Goal: Task Accomplishment & Management: Use online tool/utility

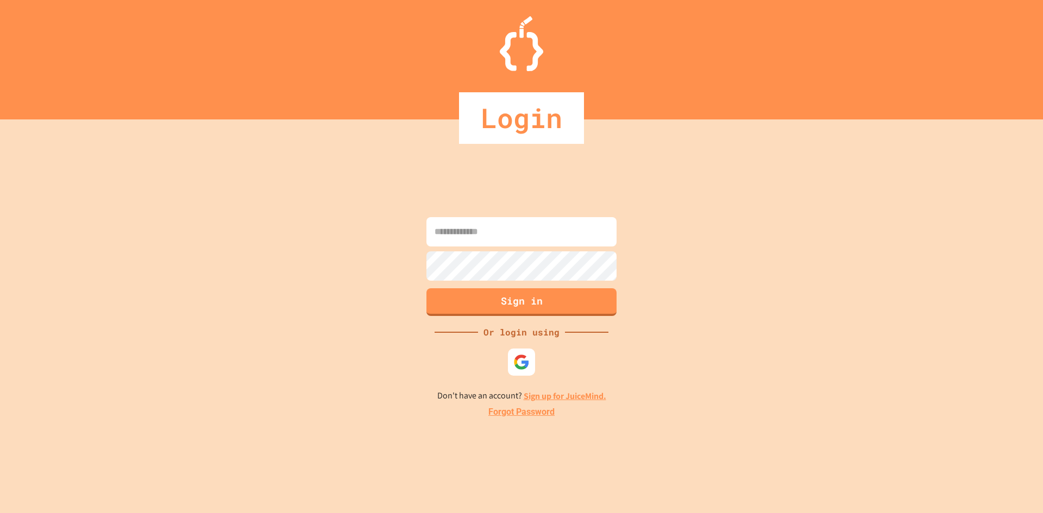
click at [490, 246] on input at bounding box center [521, 231] width 190 height 29
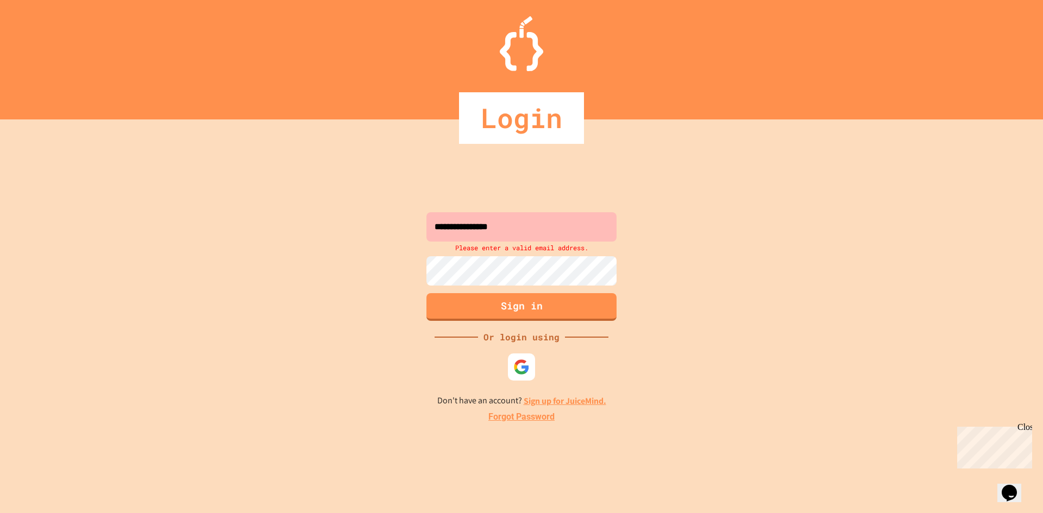
drag, startPoint x: 682, startPoint y: 260, endPoint x: 687, endPoint y: 266, distance: 8.1
drag, startPoint x: 687, startPoint y: 266, endPoint x: 663, endPoint y: 230, distance: 43.2
click at [663, 230] on div "**********" at bounding box center [521, 316] width 1043 height 394
click at [574, 228] on input "**********" at bounding box center [521, 226] width 190 height 29
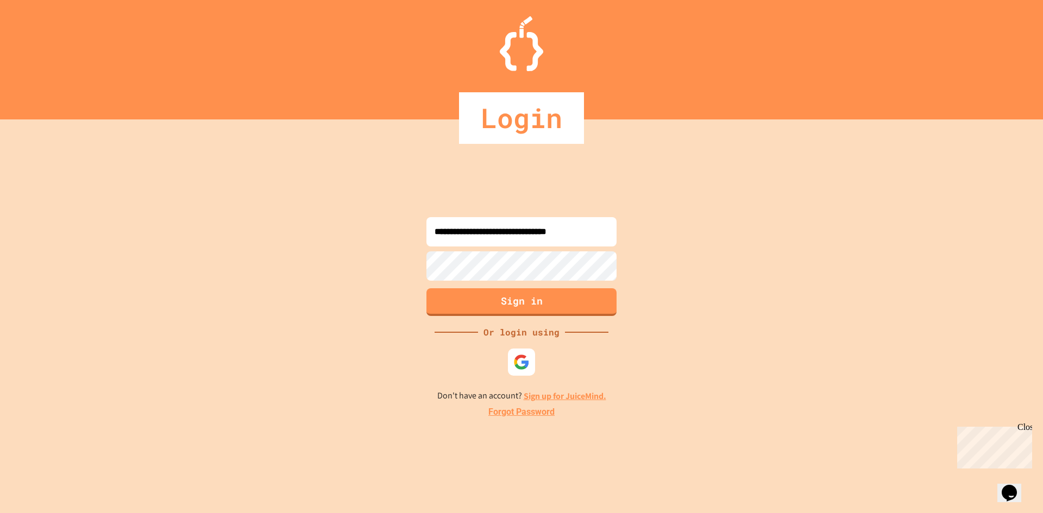
type input "**********"
click at [704, 250] on div "**********" at bounding box center [521, 316] width 1043 height 394
click at [397, 272] on div "**********" at bounding box center [521, 316] width 1043 height 394
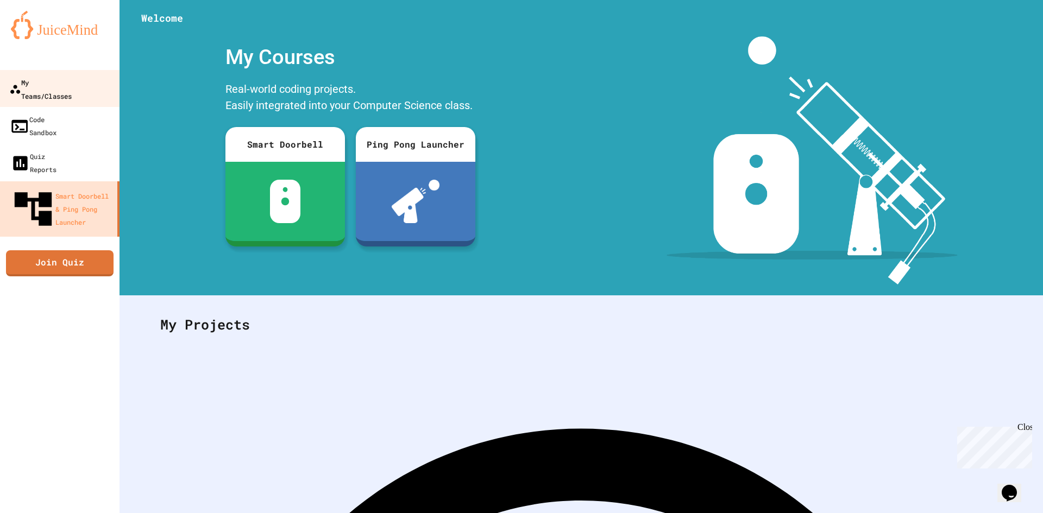
click at [37, 89] on div "My Teams/Classes" at bounding box center [40, 89] width 62 height 27
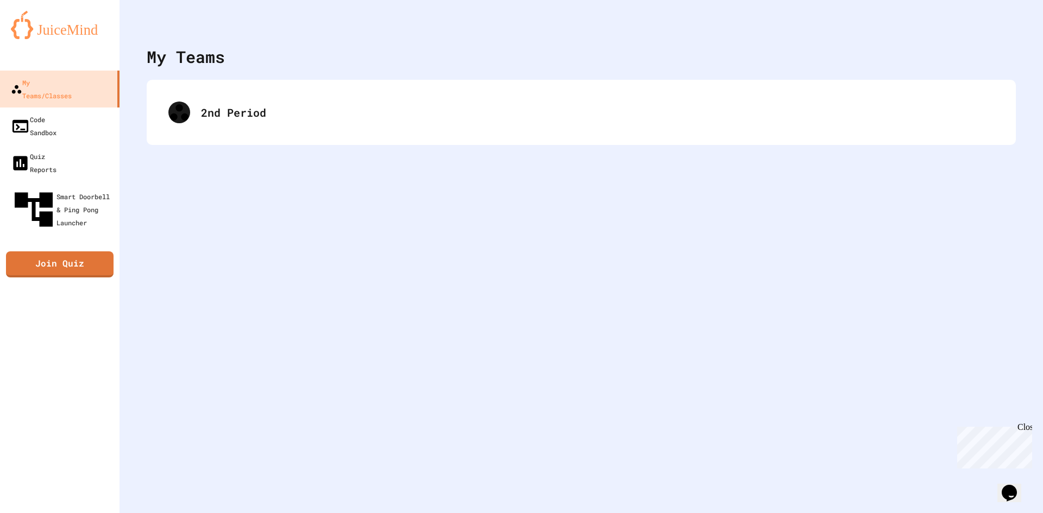
click at [213, 99] on div "2nd Period" at bounding box center [581, 112] width 847 height 43
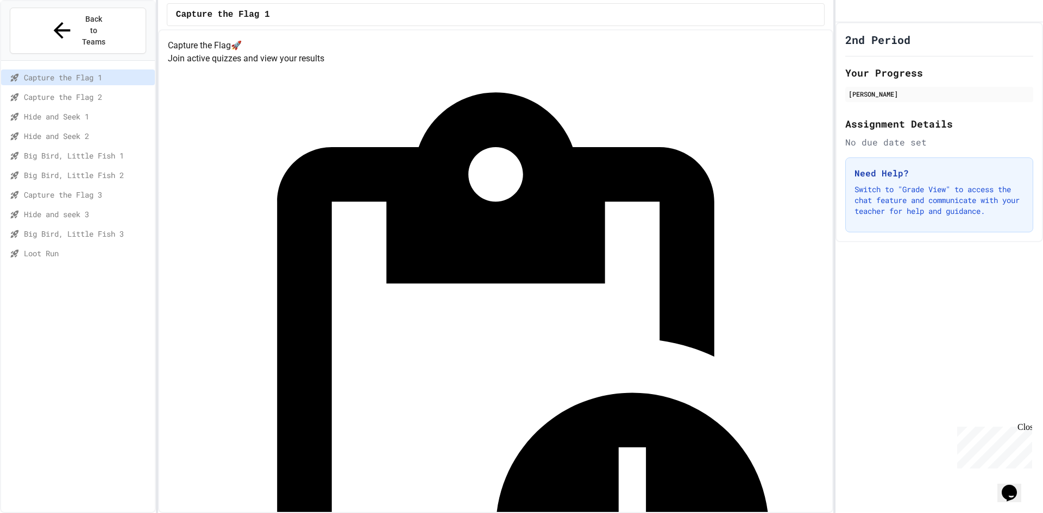
click at [61, 248] on span "Loot Run" at bounding box center [87, 253] width 127 height 11
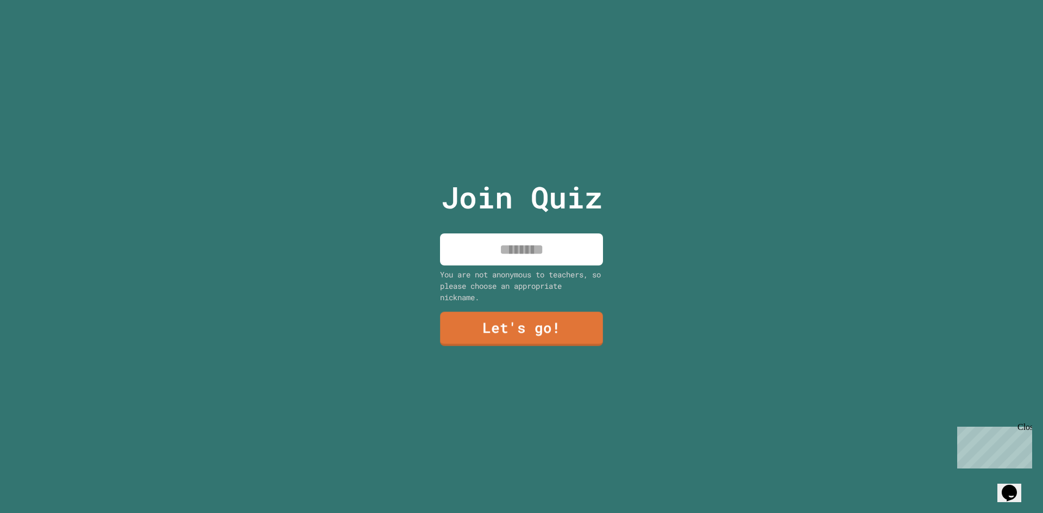
click at [514, 263] on div "Join Quiz You are not anonymous to teachers, so please choose an appropriate ni…" at bounding box center [521, 256] width 183 height 513
click at [514, 250] on input at bounding box center [521, 250] width 163 height 32
type input "****"
click at [521, 316] on link "Let's go!" at bounding box center [521, 328] width 149 height 36
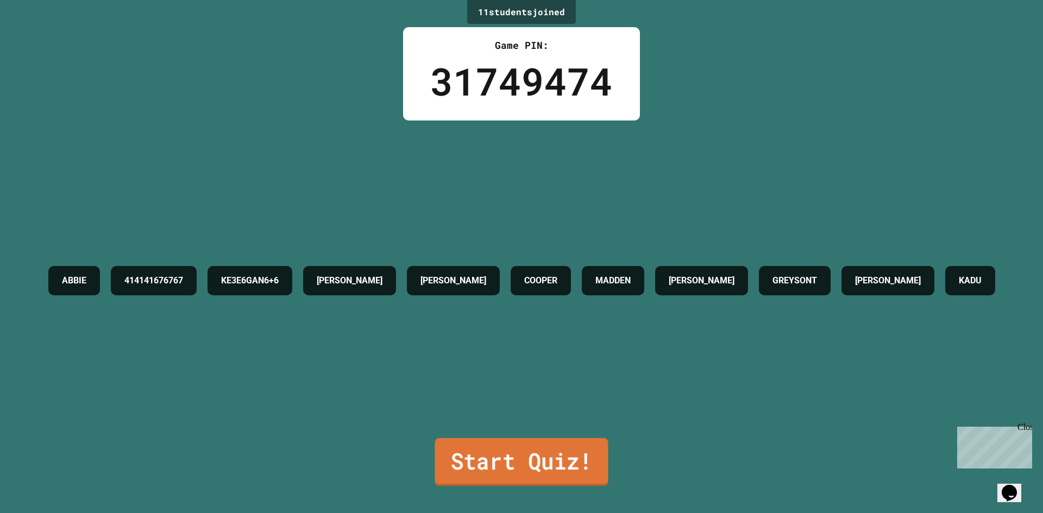
drag, startPoint x: 536, startPoint y: 474, endPoint x: 486, endPoint y: 452, distance: 54.8
click at [486, 452] on link "Start Quiz!" at bounding box center [521, 462] width 173 height 48
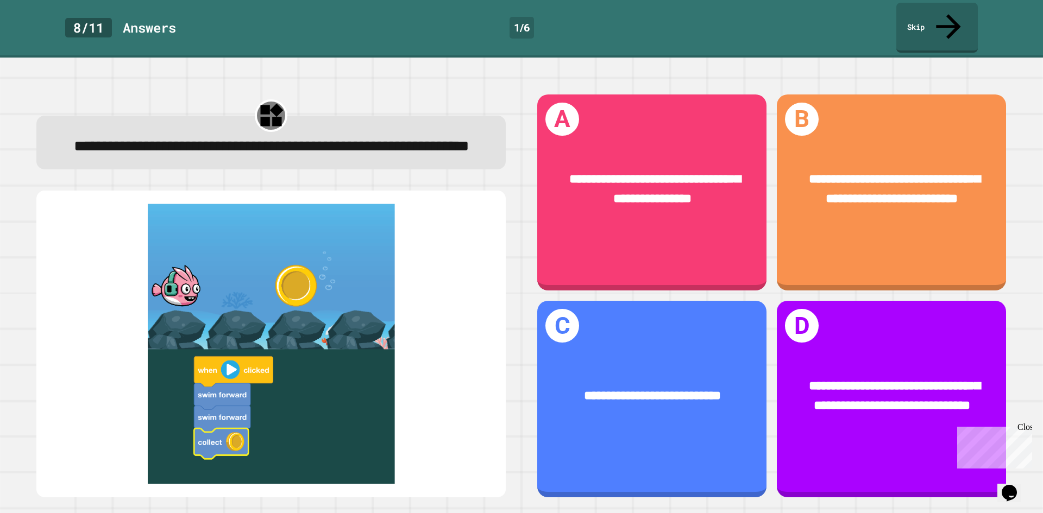
click at [498, 360] on div "**********" at bounding box center [271, 295] width 501 height 435
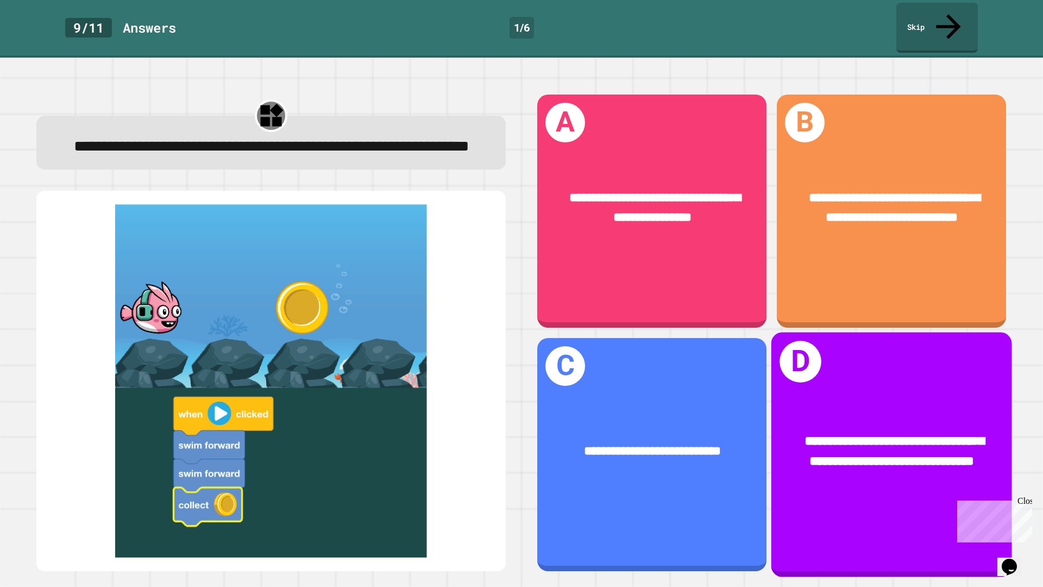
click at [838, 456] on div "**********" at bounding box center [891, 451] width 187 height 41
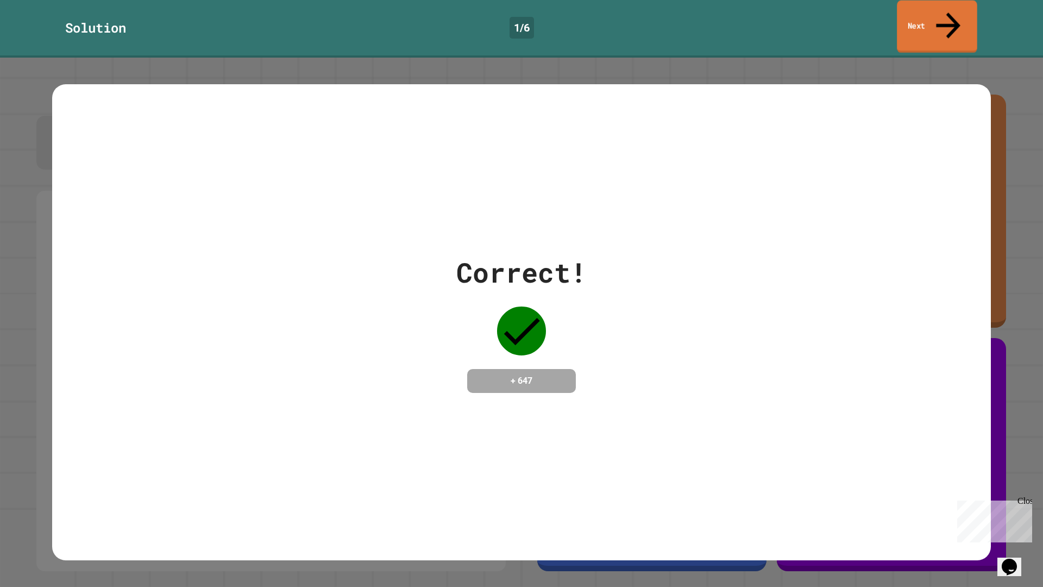
click at [947, 18] on icon at bounding box center [948, 25] width 36 height 39
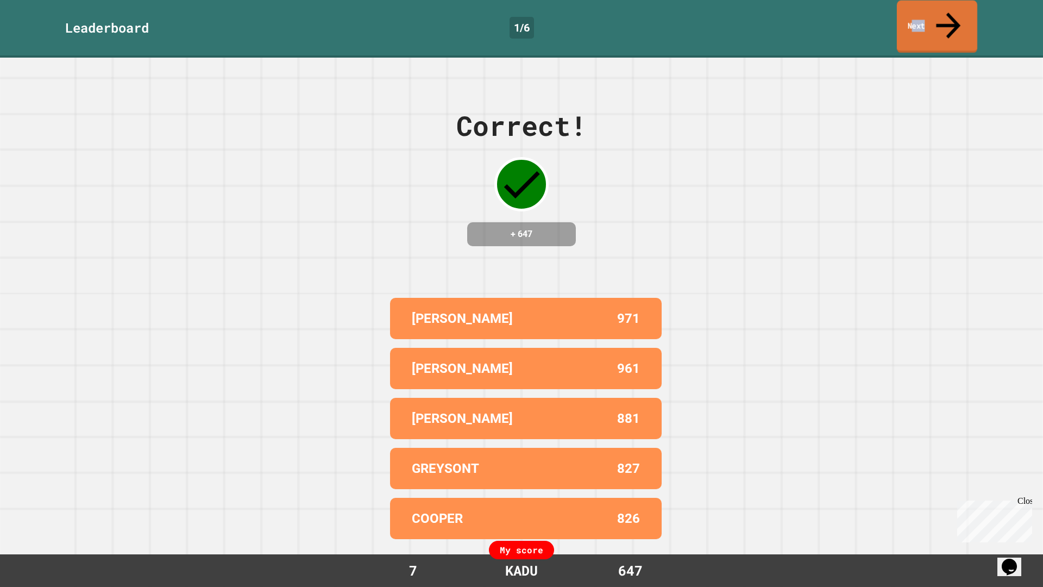
drag, startPoint x: 925, startPoint y: 15, endPoint x: 903, endPoint y: 14, distance: 22.3
click at [916, 15] on link "Next" at bounding box center [937, 27] width 80 height 53
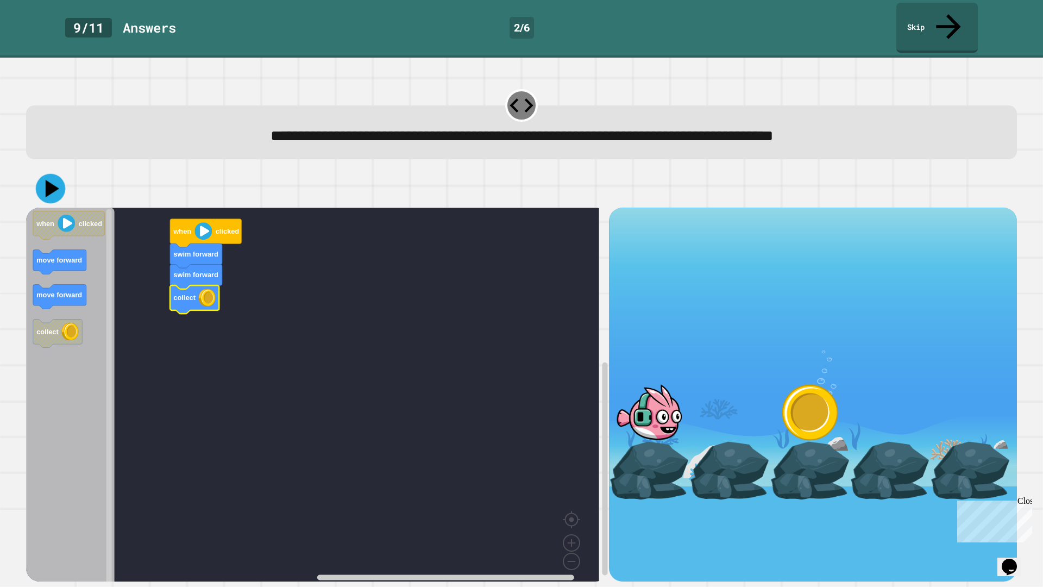
click at [34, 173] on div at bounding box center [521, 188] width 991 height 38
drag, startPoint x: 55, startPoint y: 167, endPoint x: 42, endPoint y: 165, distance: 12.7
click at [42, 172] on icon at bounding box center [50, 188] width 33 height 33
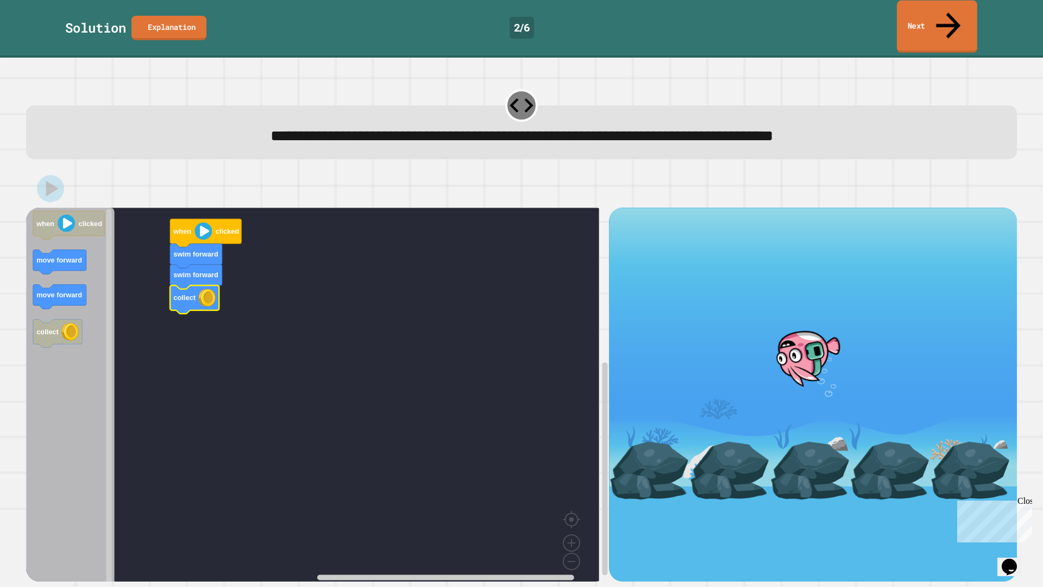
drag, startPoint x: 917, startPoint y: 15, endPoint x: 676, endPoint y: 40, distance: 241.9
click at [676, 58] on div "**********" at bounding box center [521, 322] width 1043 height 529
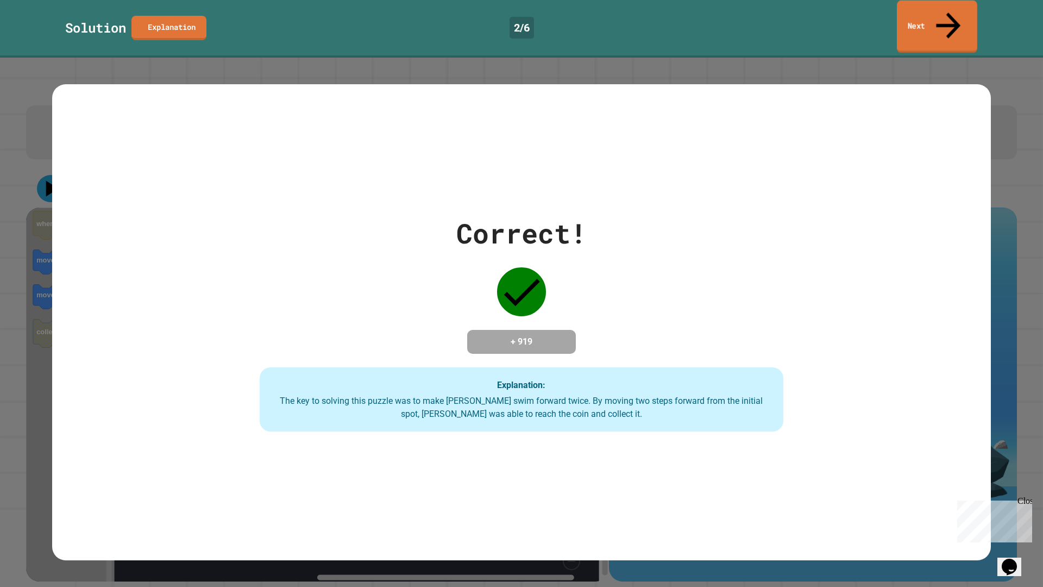
click at [918, 14] on link "Next" at bounding box center [937, 27] width 80 height 53
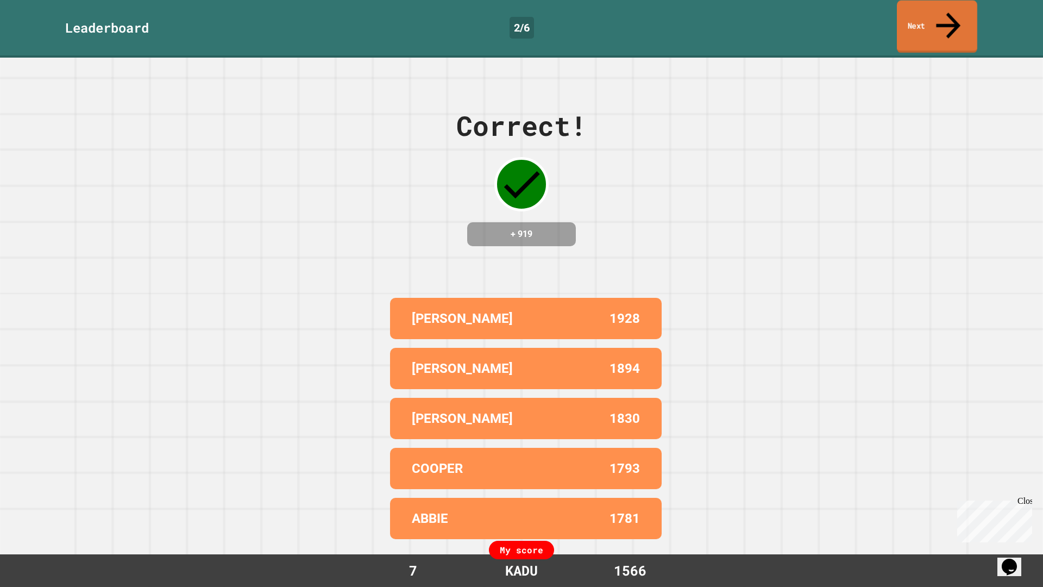
click at [940, 10] on link "Next" at bounding box center [937, 27] width 80 height 53
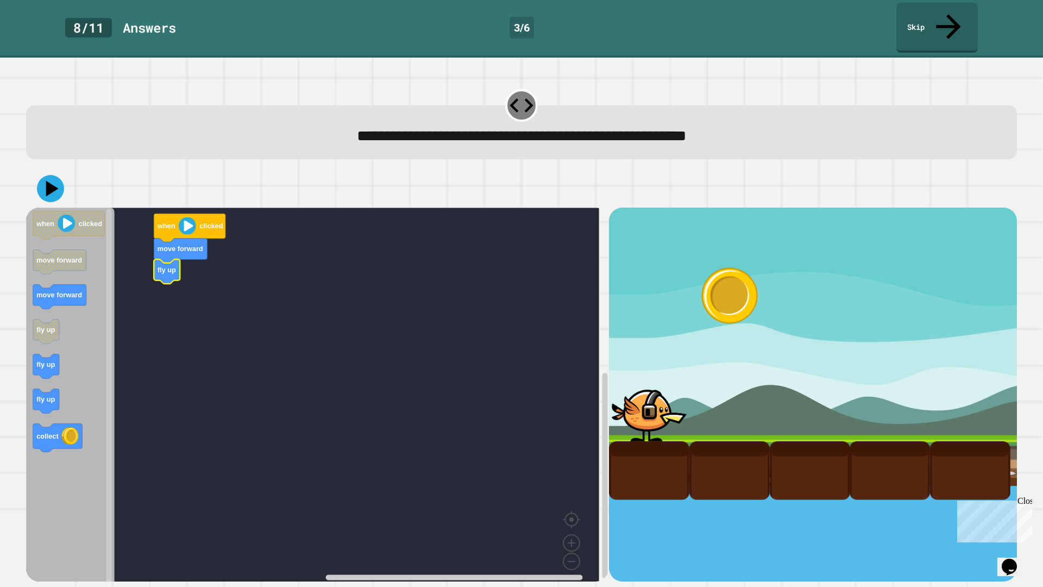
click at [65, 322] on icon "Blockly Workspace" at bounding box center [70, 397] width 89 height 381
drag, startPoint x: 32, startPoint y: 150, endPoint x: 47, endPoint y: 162, distance: 19.7
click at [40, 169] on div at bounding box center [521, 188] width 991 height 38
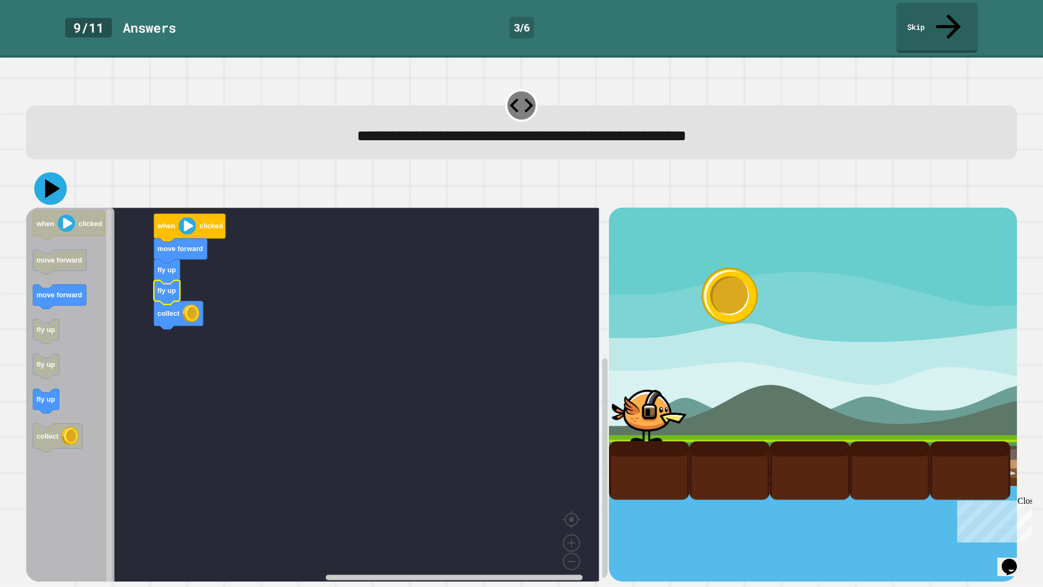
click at [48, 179] on icon at bounding box center [52, 188] width 15 height 19
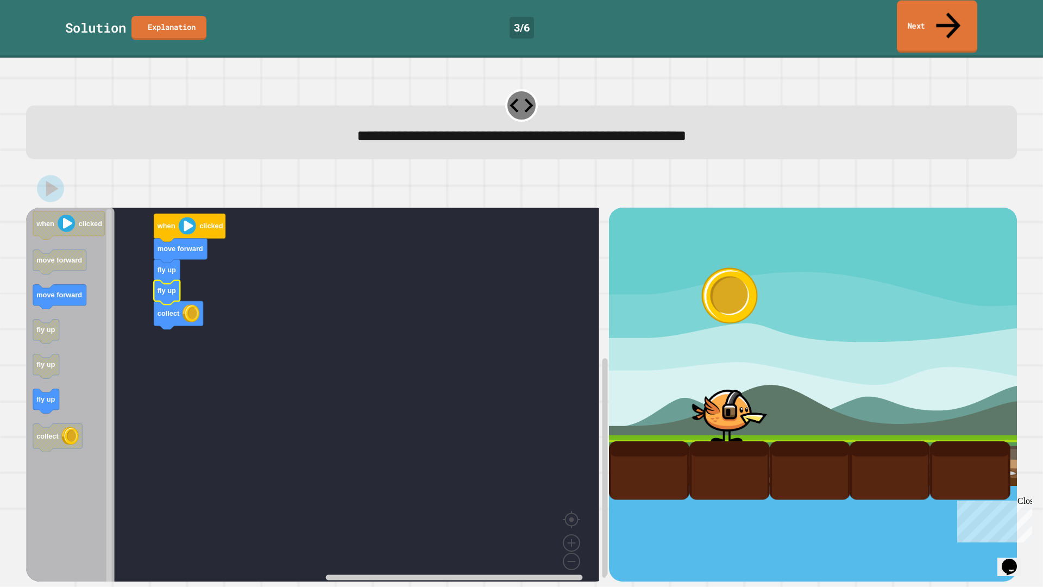
click at [939, 10] on link "Next" at bounding box center [937, 27] width 80 height 53
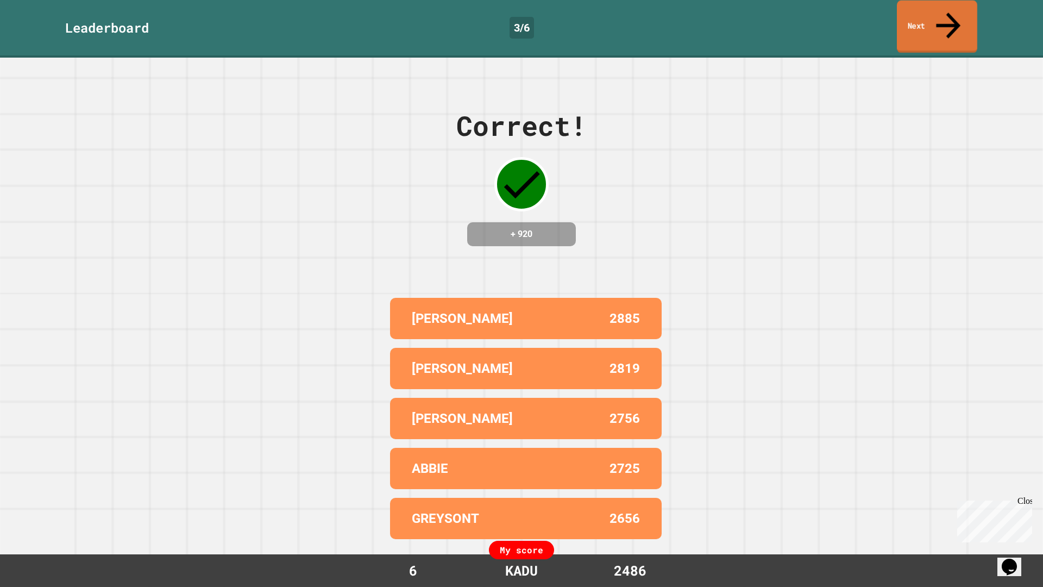
click at [922, 7] on link "Next" at bounding box center [937, 27] width 80 height 53
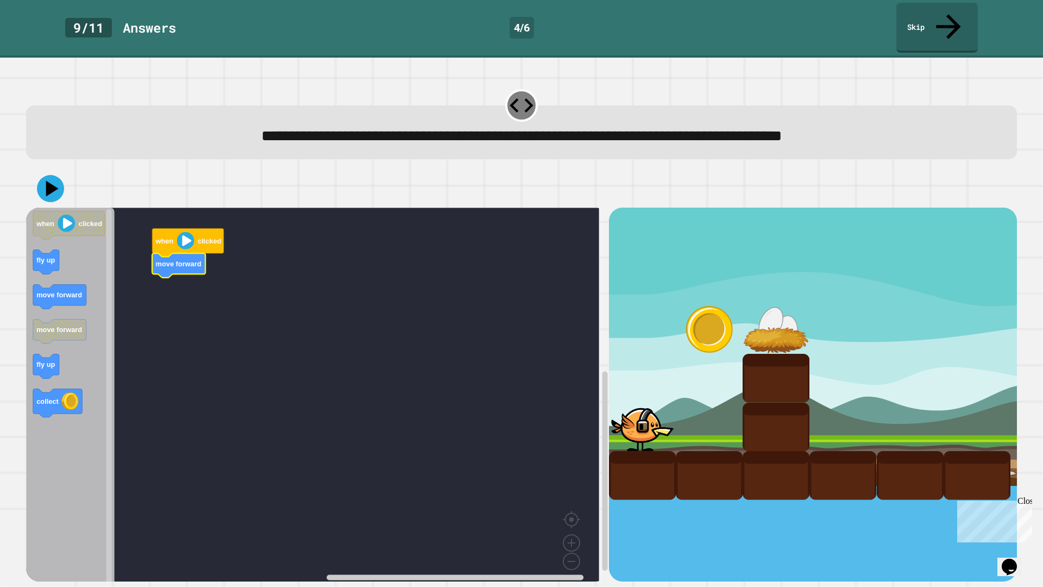
click at [77, 260] on icon "Blockly Workspace" at bounding box center [70, 397] width 89 height 381
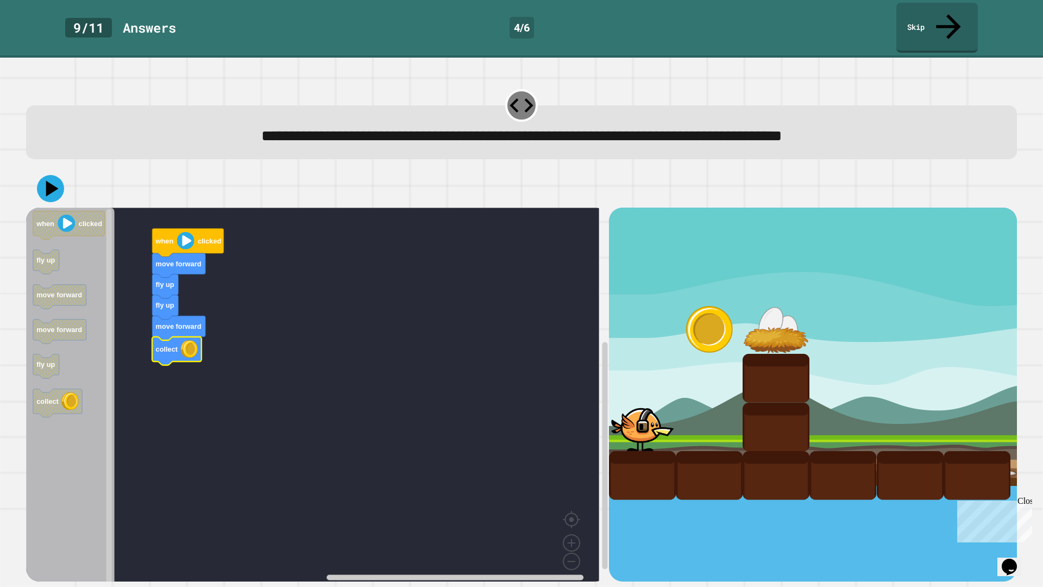
click at [59, 175] on icon at bounding box center [50, 188] width 27 height 27
click at [166, 316] on g "move forward when clicked move forward fly up fly up collect" at bounding box center [320, 397] width 589 height 381
click at [53, 181] on icon at bounding box center [52, 189] width 12 height 16
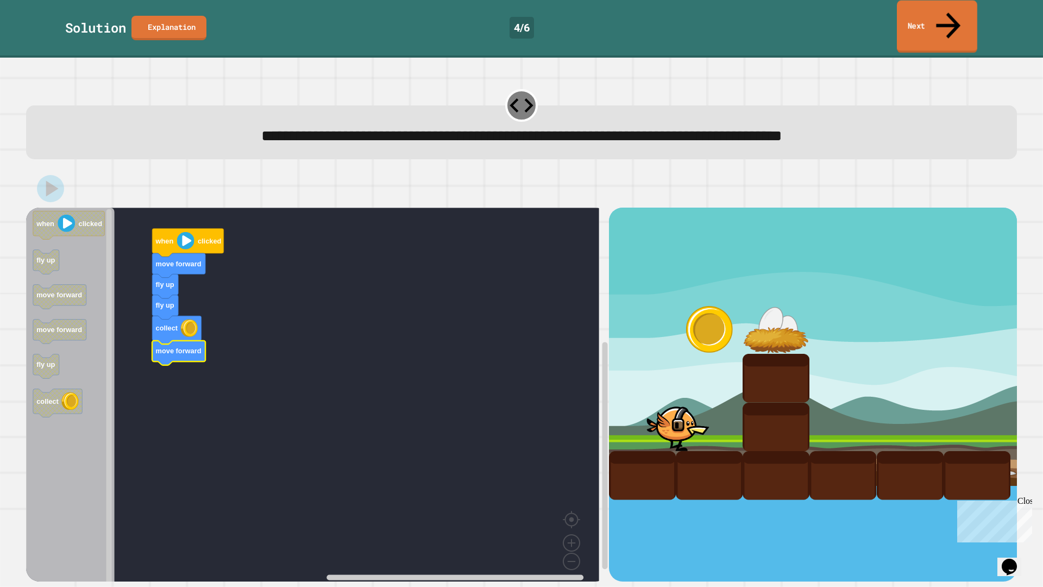
click at [926, 15] on link "Next" at bounding box center [937, 27] width 80 height 53
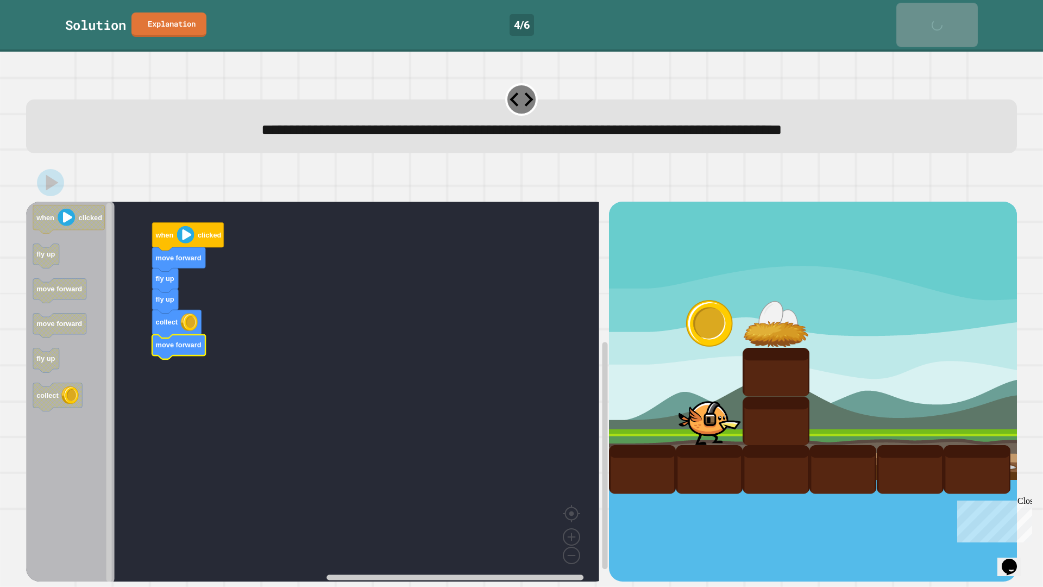
click at [926, 15] on div "Next" at bounding box center [936, 24] width 27 height 33
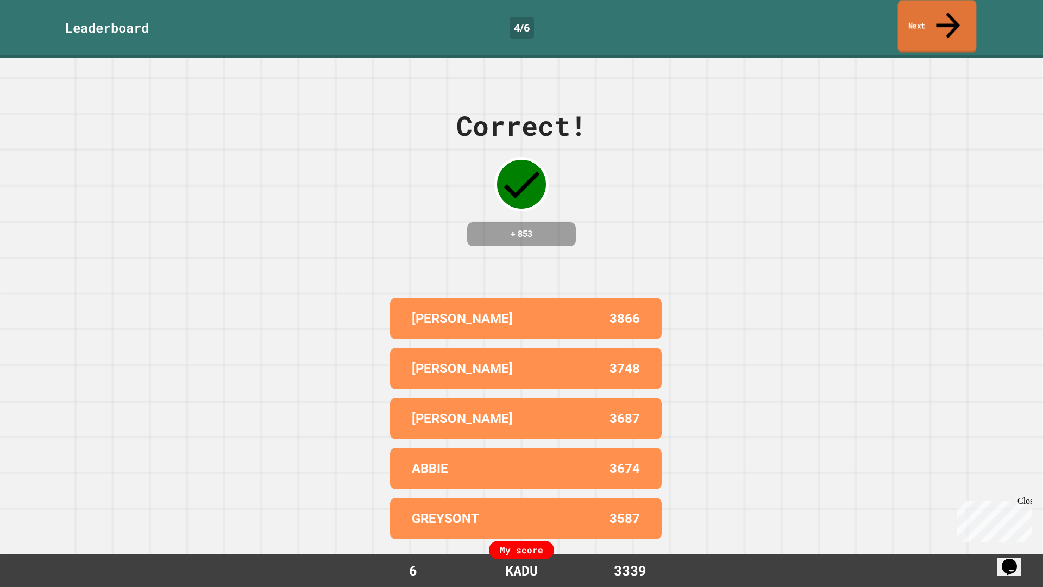
click at [926, 15] on link "Next" at bounding box center [937, 26] width 79 height 53
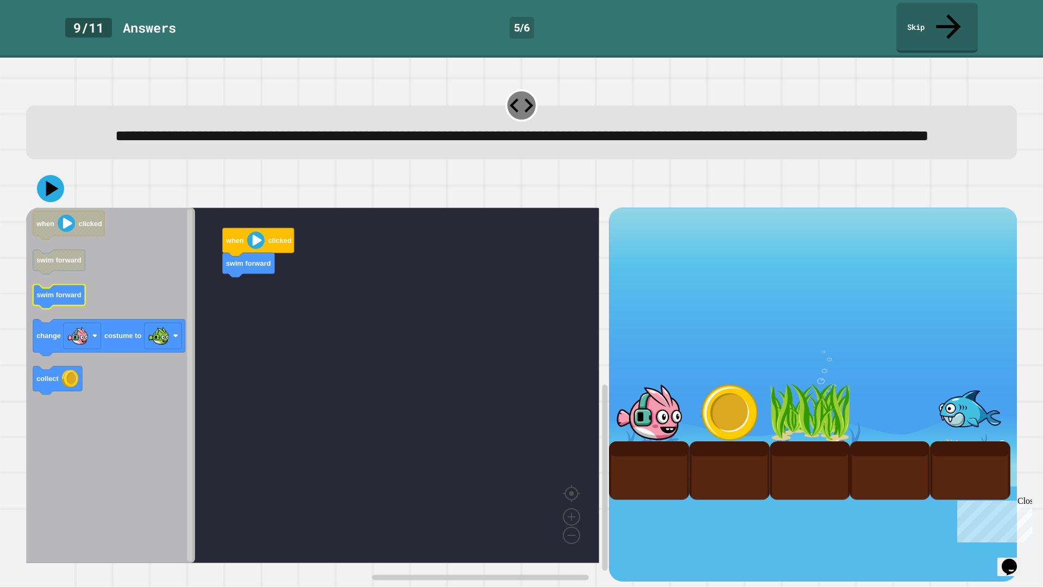
click at [71, 295] on text "swim forward" at bounding box center [58, 295] width 45 height 8
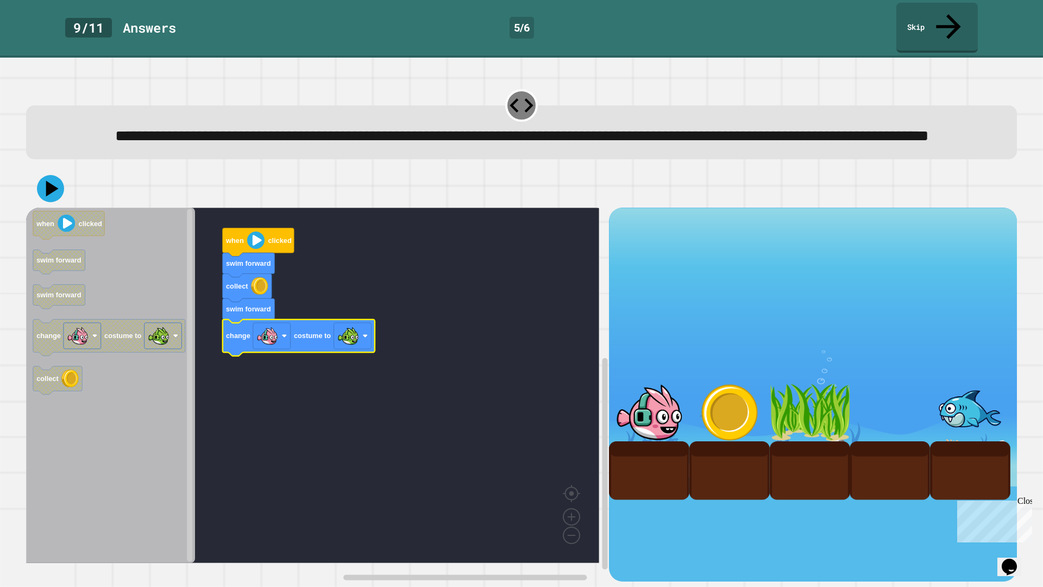
click at [39, 177] on div at bounding box center [521, 188] width 991 height 38
click at [69, 197] on div at bounding box center [521, 188] width 991 height 38
click at [42, 193] on icon at bounding box center [50, 188] width 27 height 27
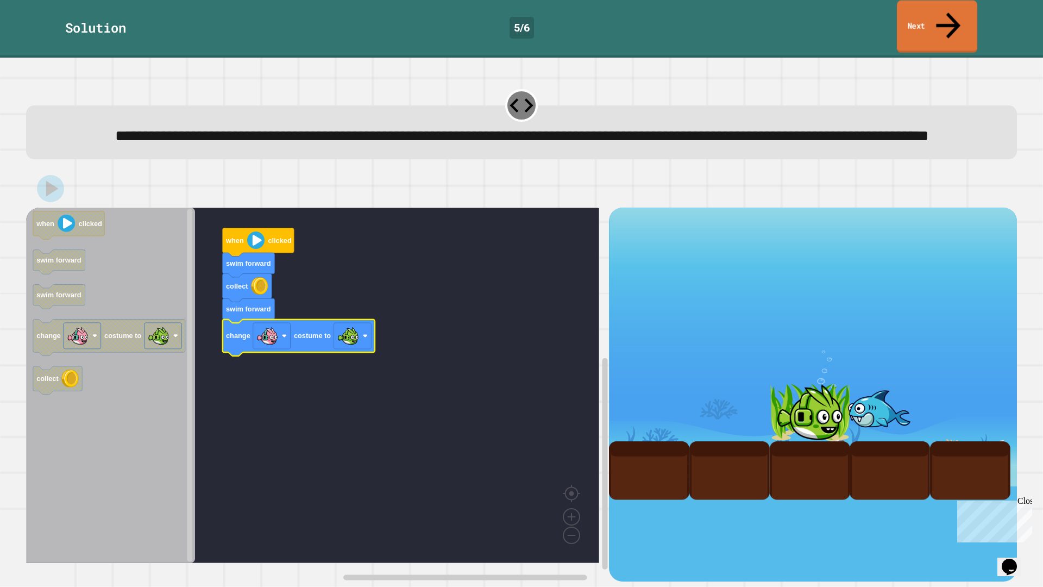
click at [900, 26] on link "Next" at bounding box center [937, 27] width 80 height 53
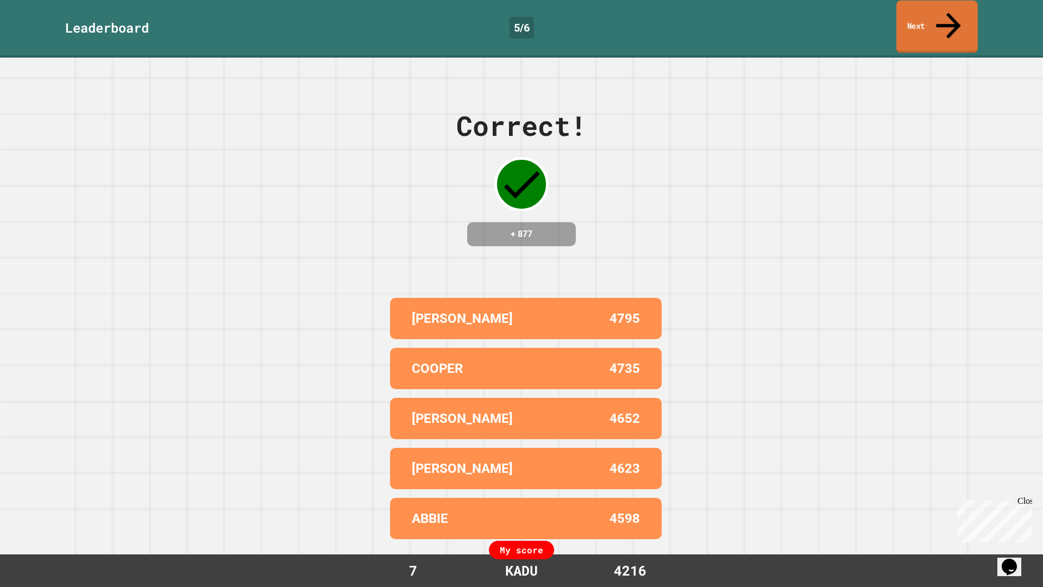
drag, startPoint x: 900, startPoint y: 17, endPoint x: 897, endPoint y: 3, distance: 13.8
click at [901, 12] on link "Next" at bounding box center [936, 27] width 81 height 53
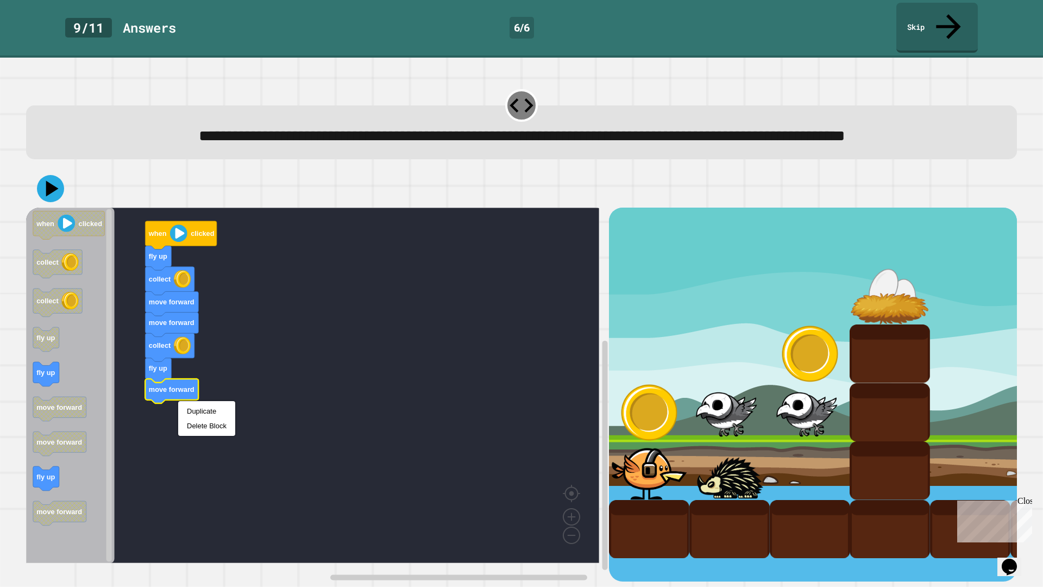
click at [251, 375] on rect "Blockly Workspace" at bounding box center [312, 384] width 573 height 355
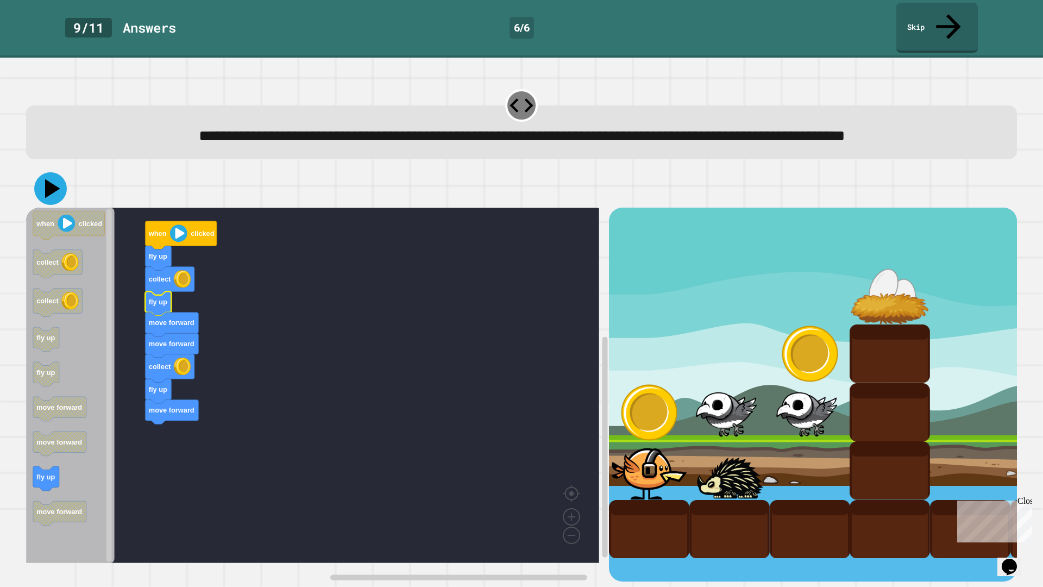
click at [54, 196] on icon at bounding box center [50, 188] width 33 height 33
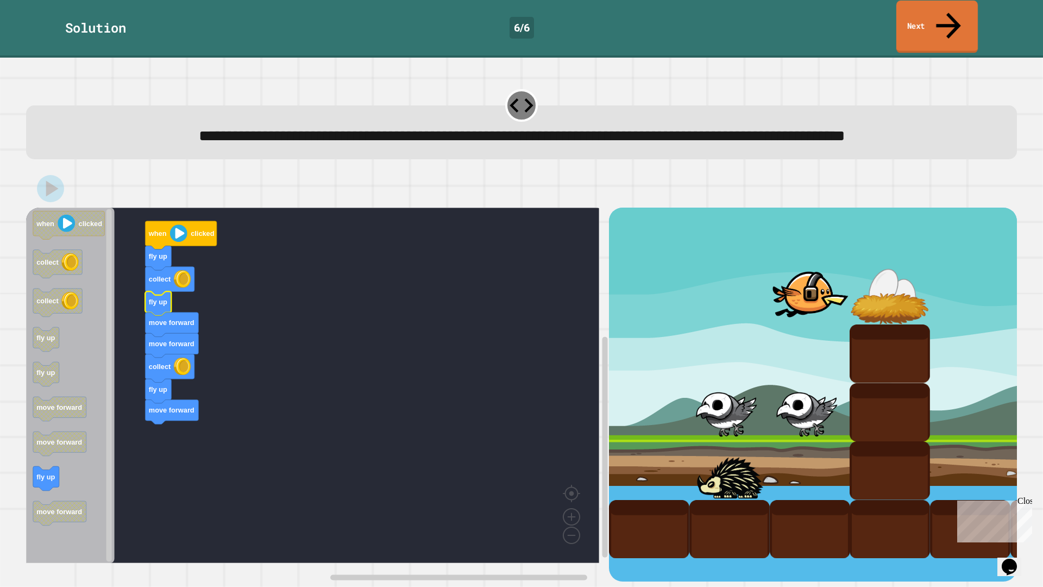
click at [941, 5] on link "Next" at bounding box center [936, 27] width 81 height 53
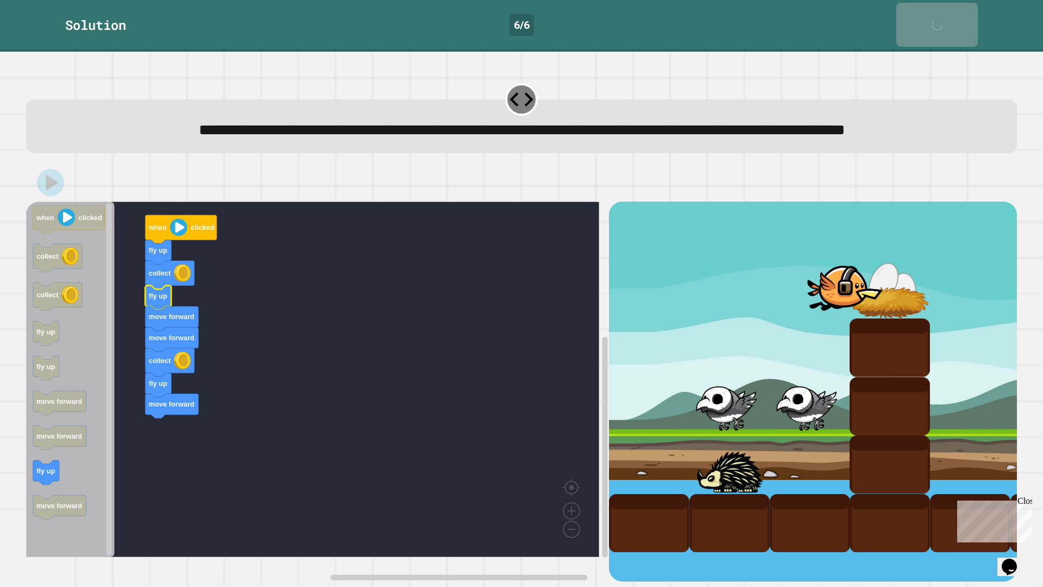
click at [941, 5] on link "Next" at bounding box center [936, 25] width 81 height 44
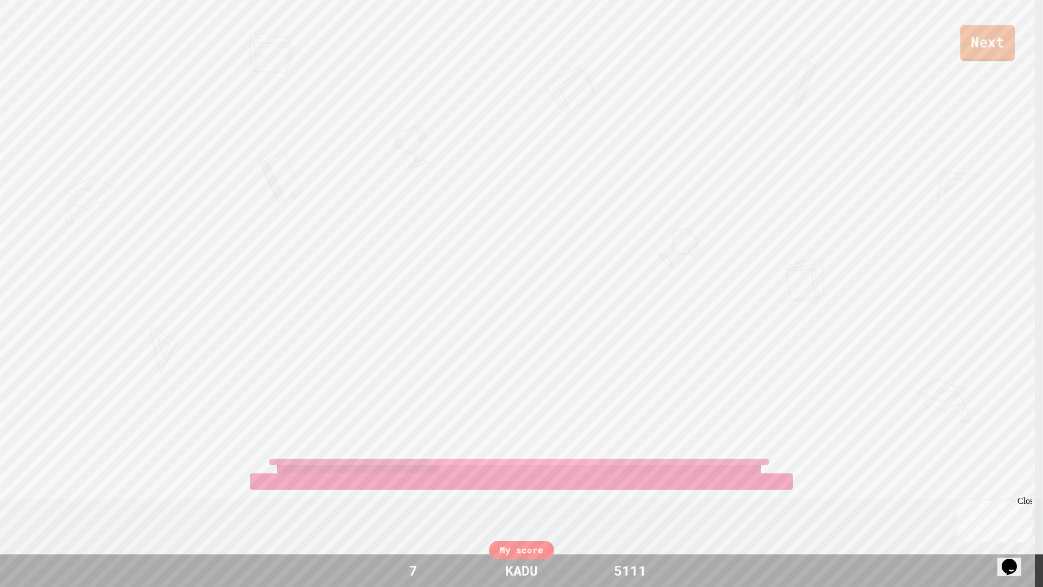
click at [994, 51] on link "Next" at bounding box center [987, 43] width 55 height 36
